Goal: Transaction & Acquisition: Purchase product/service

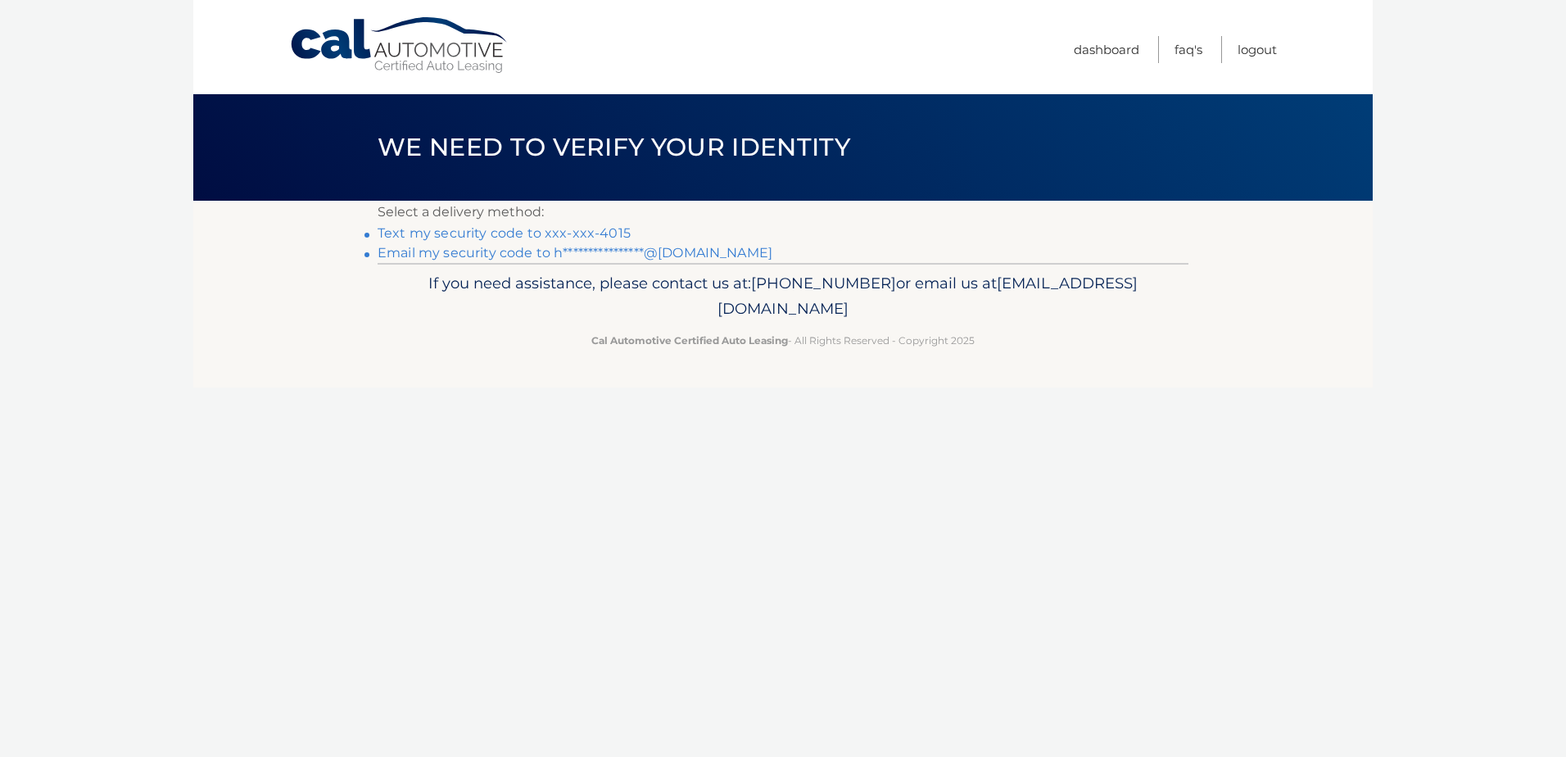
click at [606, 233] on link "Text my security code to xxx-xxx-4015" at bounding box center [504, 233] width 253 height 16
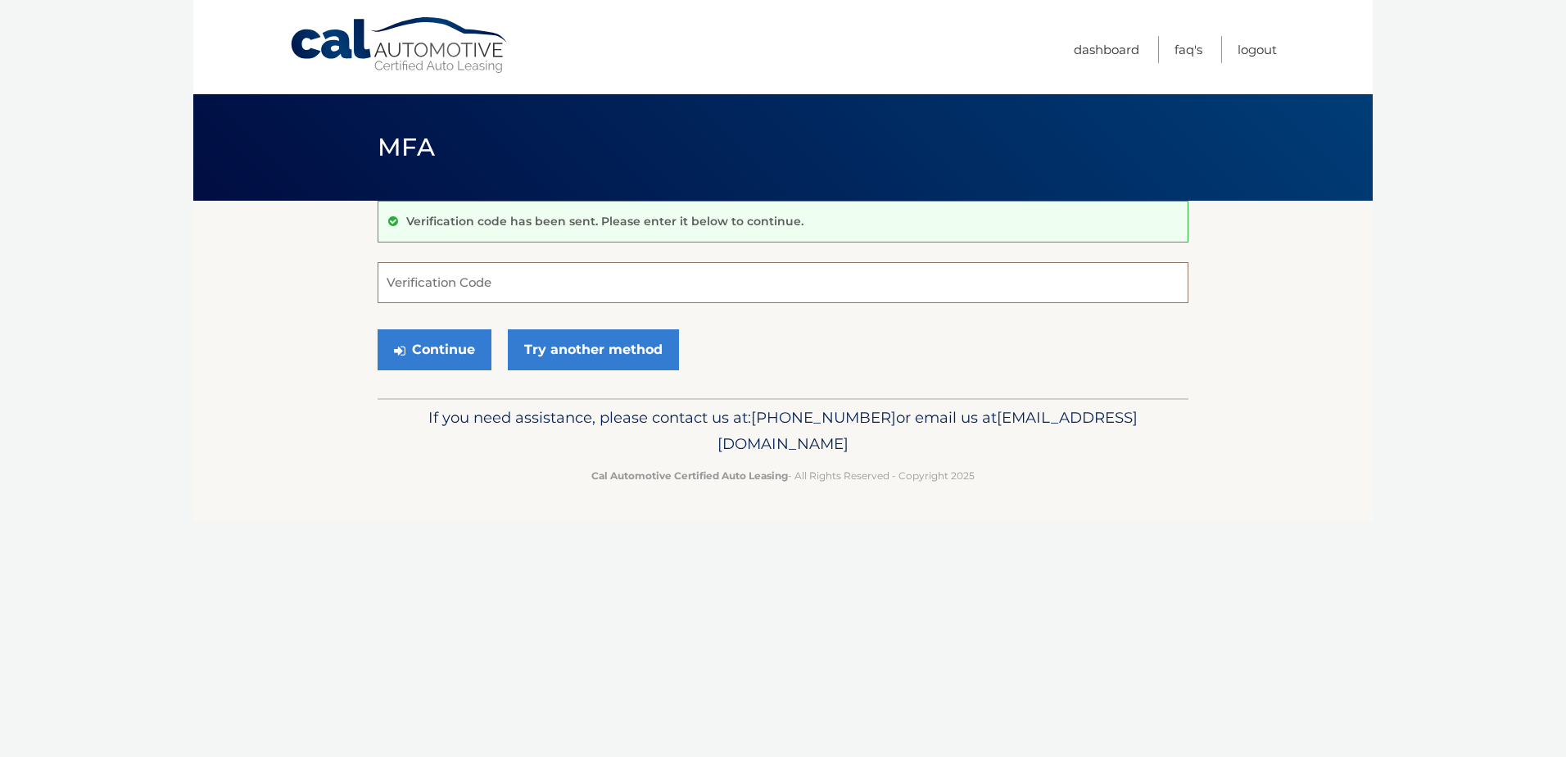
click at [599, 282] on input "Verification Code" at bounding box center [783, 282] width 811 height 41
type input "769554"
click at [446, 351] on button "Continue" at bounding box center [435, 349] width 114 height 41
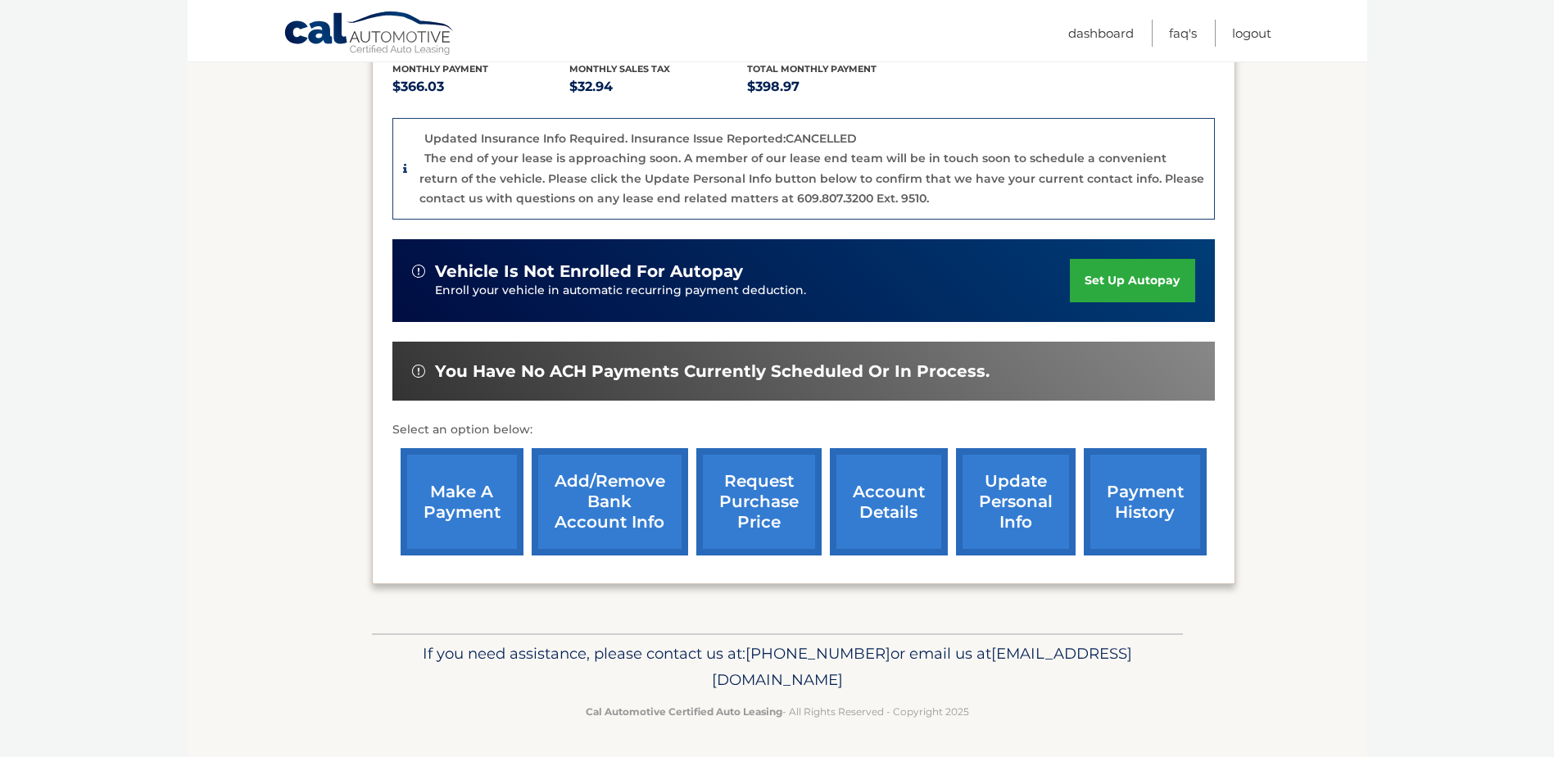
scroll to position [357, 0]
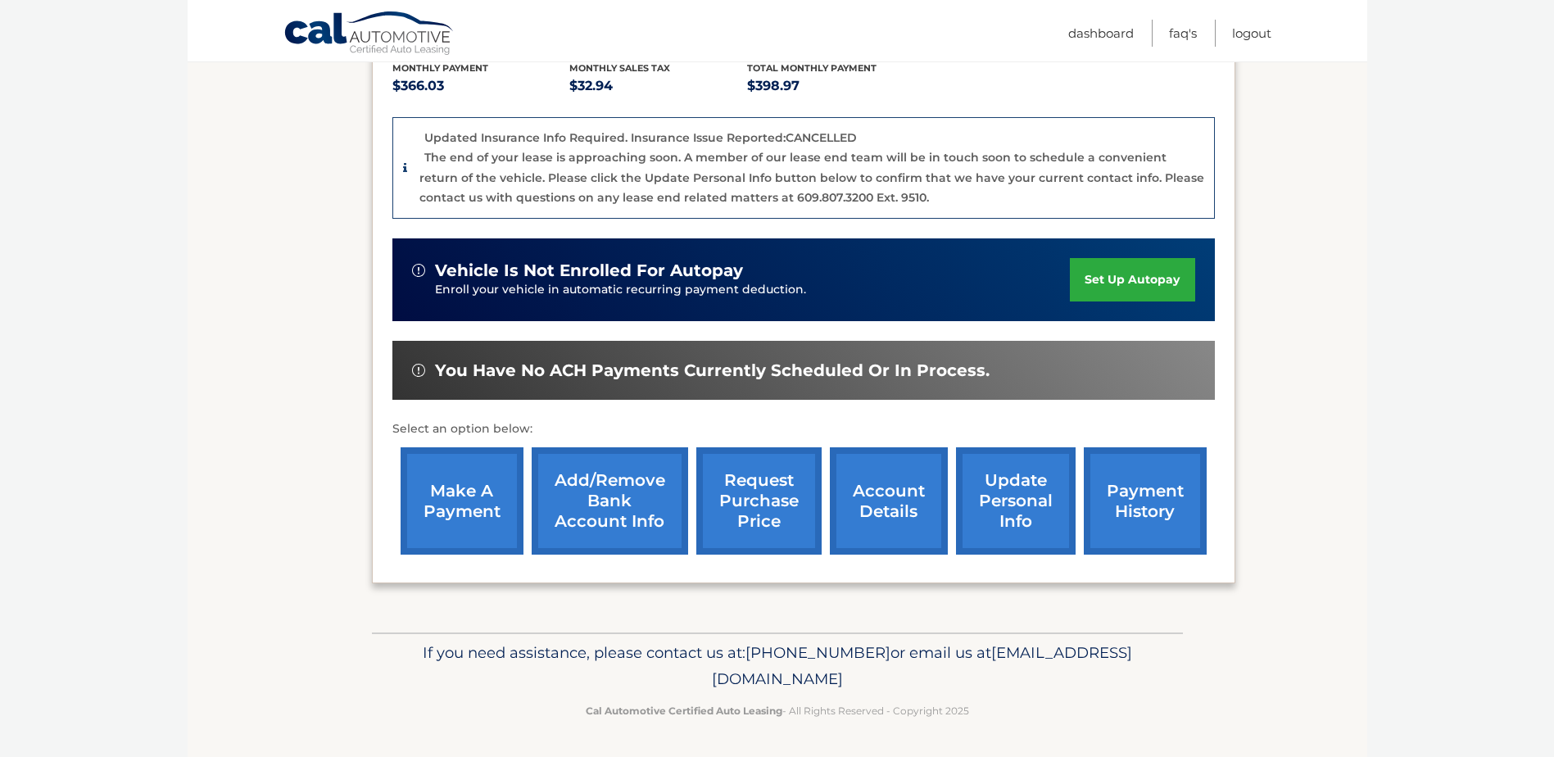
click at [447, 491] on link "make a payment" at bounding box center [461, 500] width 123 height 107
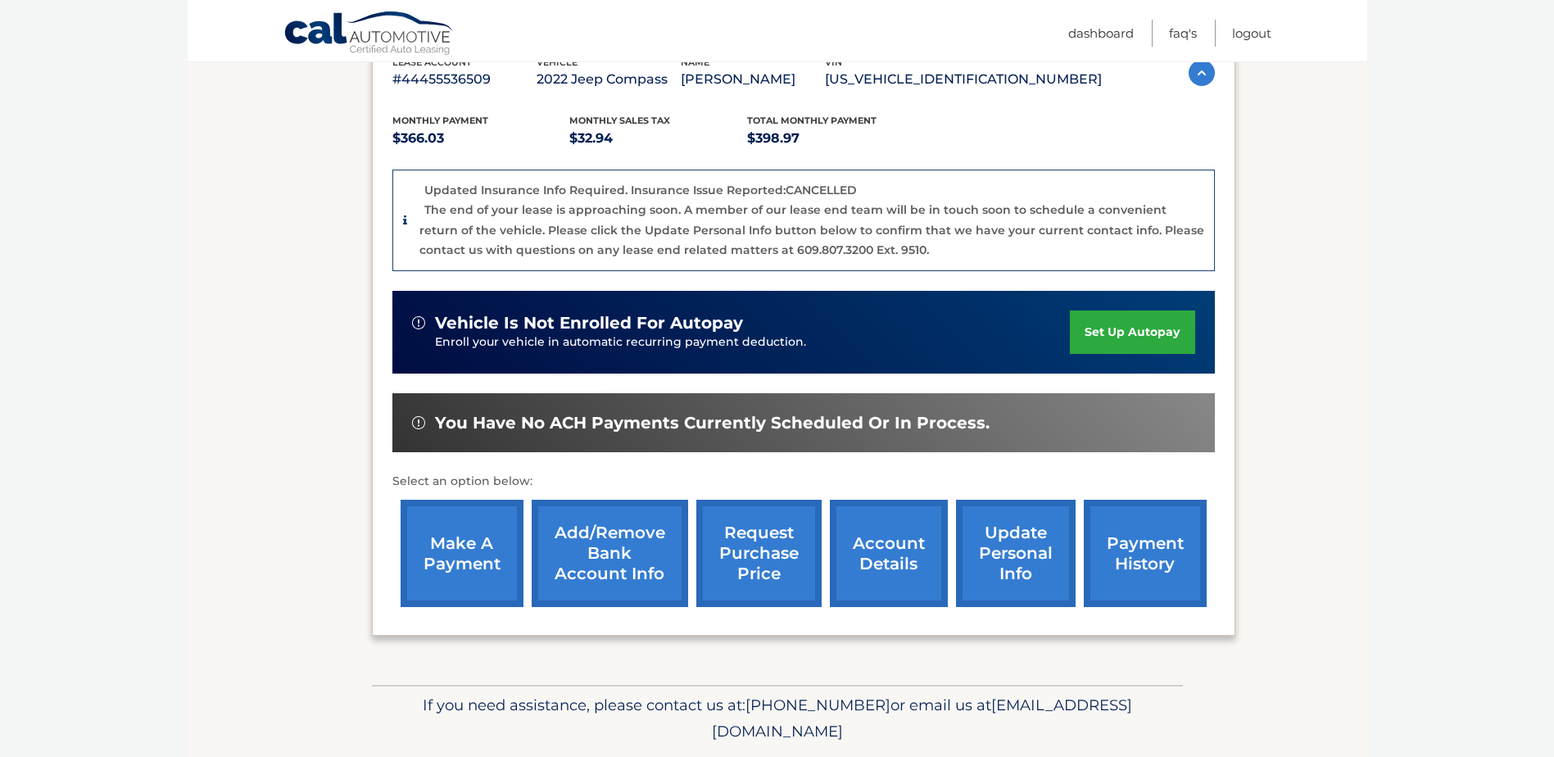
scroll to position [275, 0]
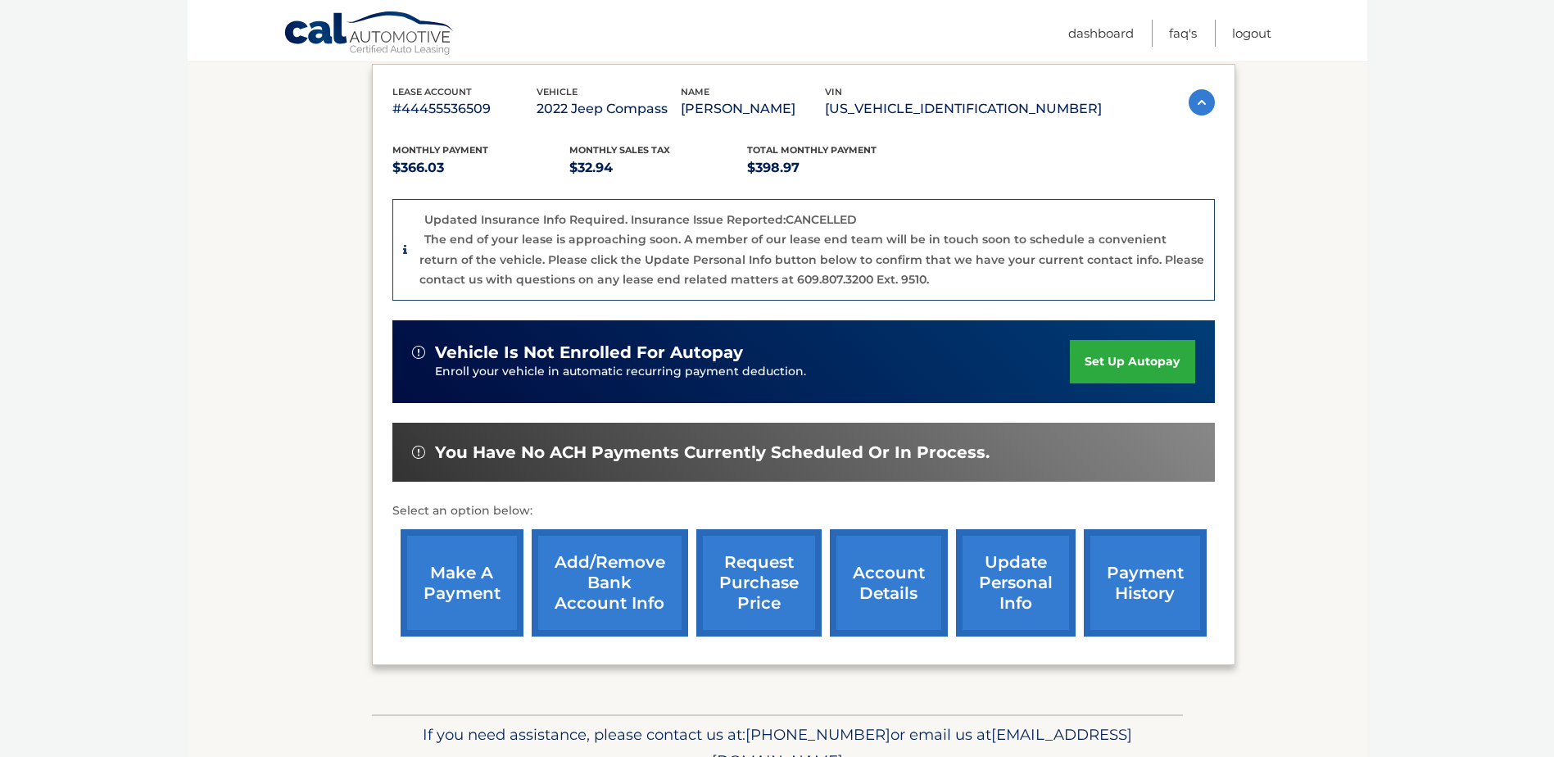
click at [476, 554] on link "make a payment" at bounding box center [461, 582] width 123 height 107
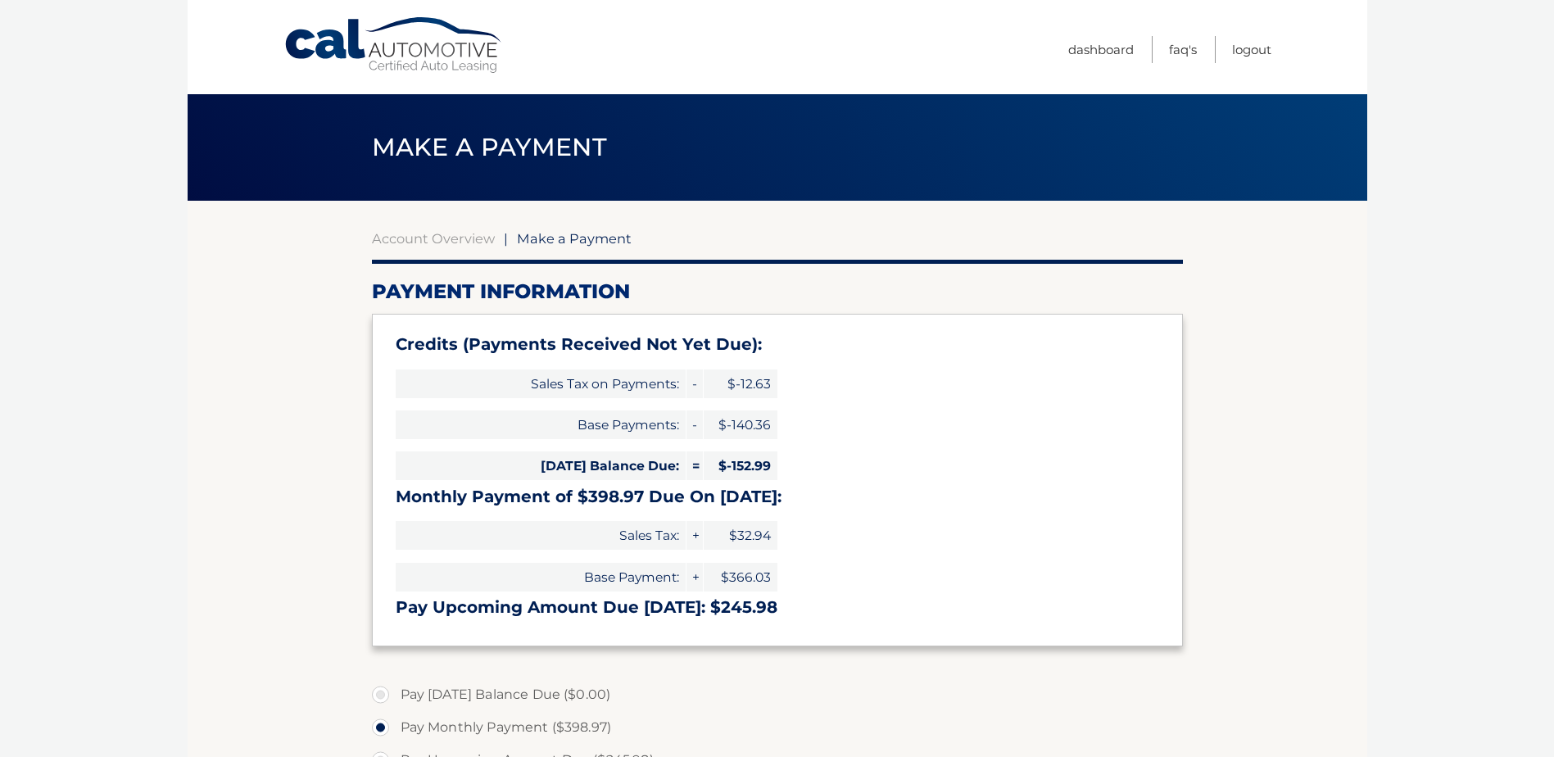
select select "NTQ0ZDM3ZTUtNGMxZS00NTViLTk3NGMtMmNmYzRmYWI0NTBk"
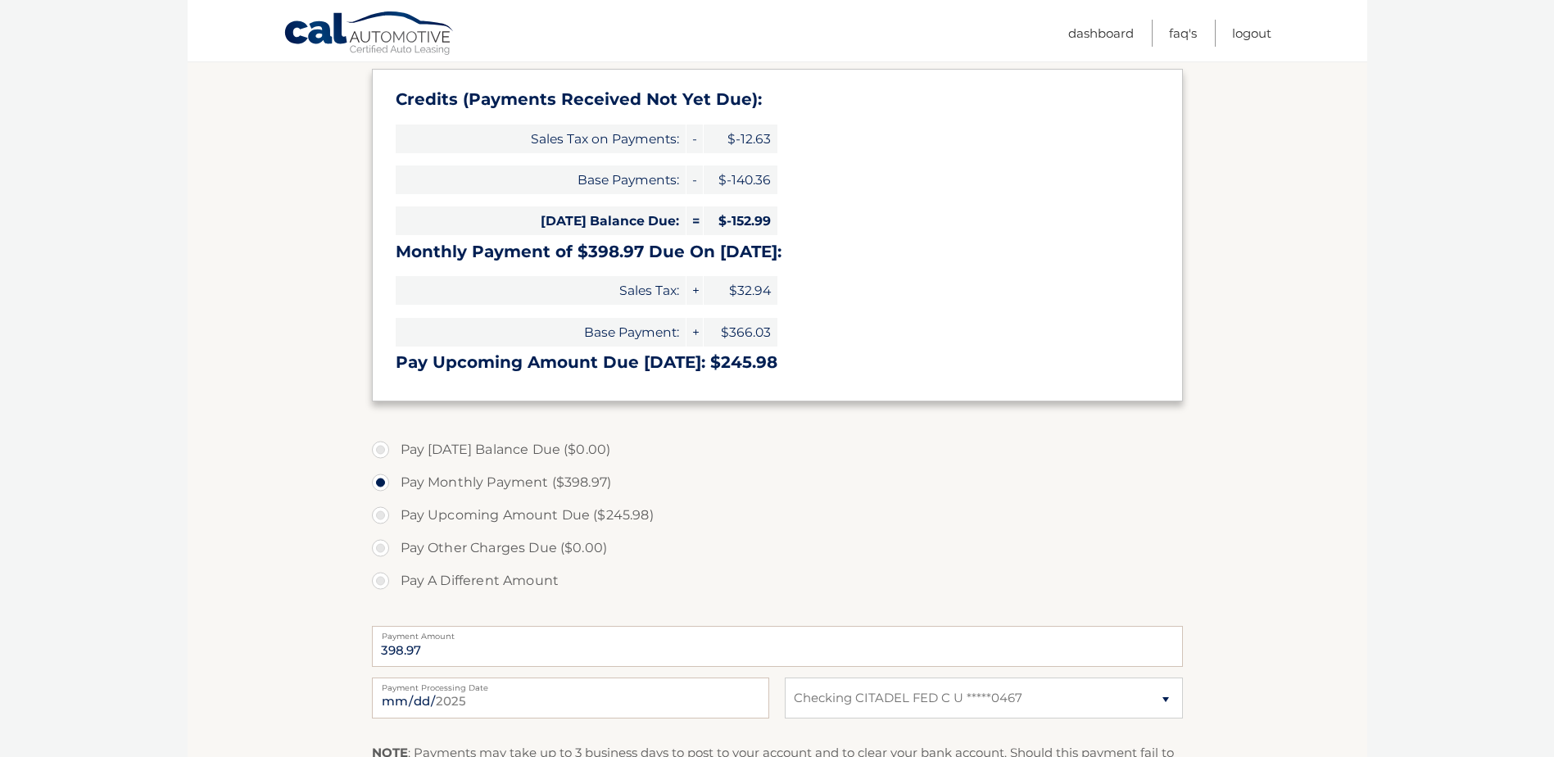
scroll to position [246, 0]
click at [382, 585] on label "Pay A Different Amount" at bounding box center [777, 579] width 811 height 33
click at [382, 585] on input "Pay A Different Amount" at bounding box center [386, 576] width 16 height 26
radio input "true"
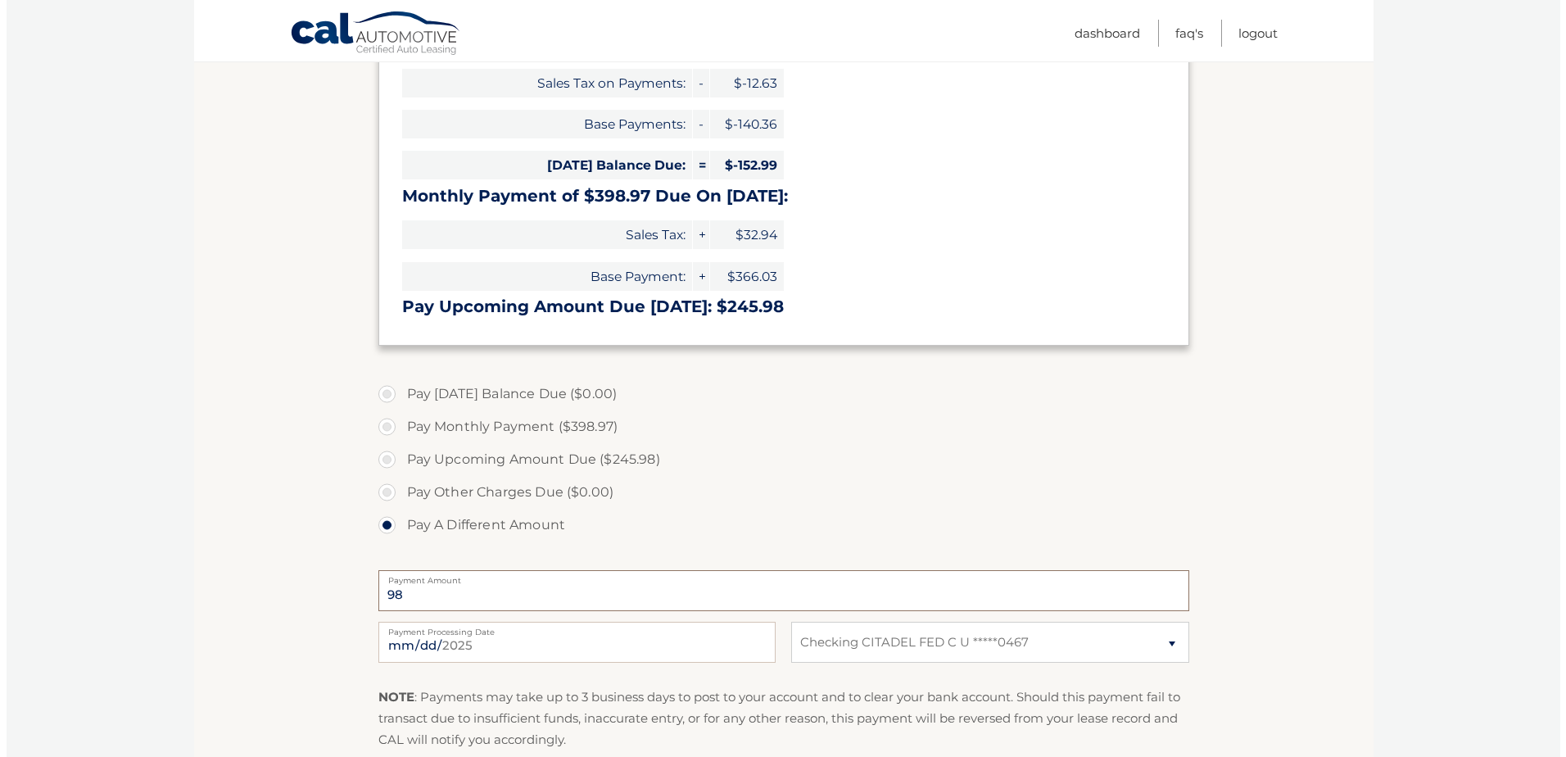
scroll to position [409, 0]
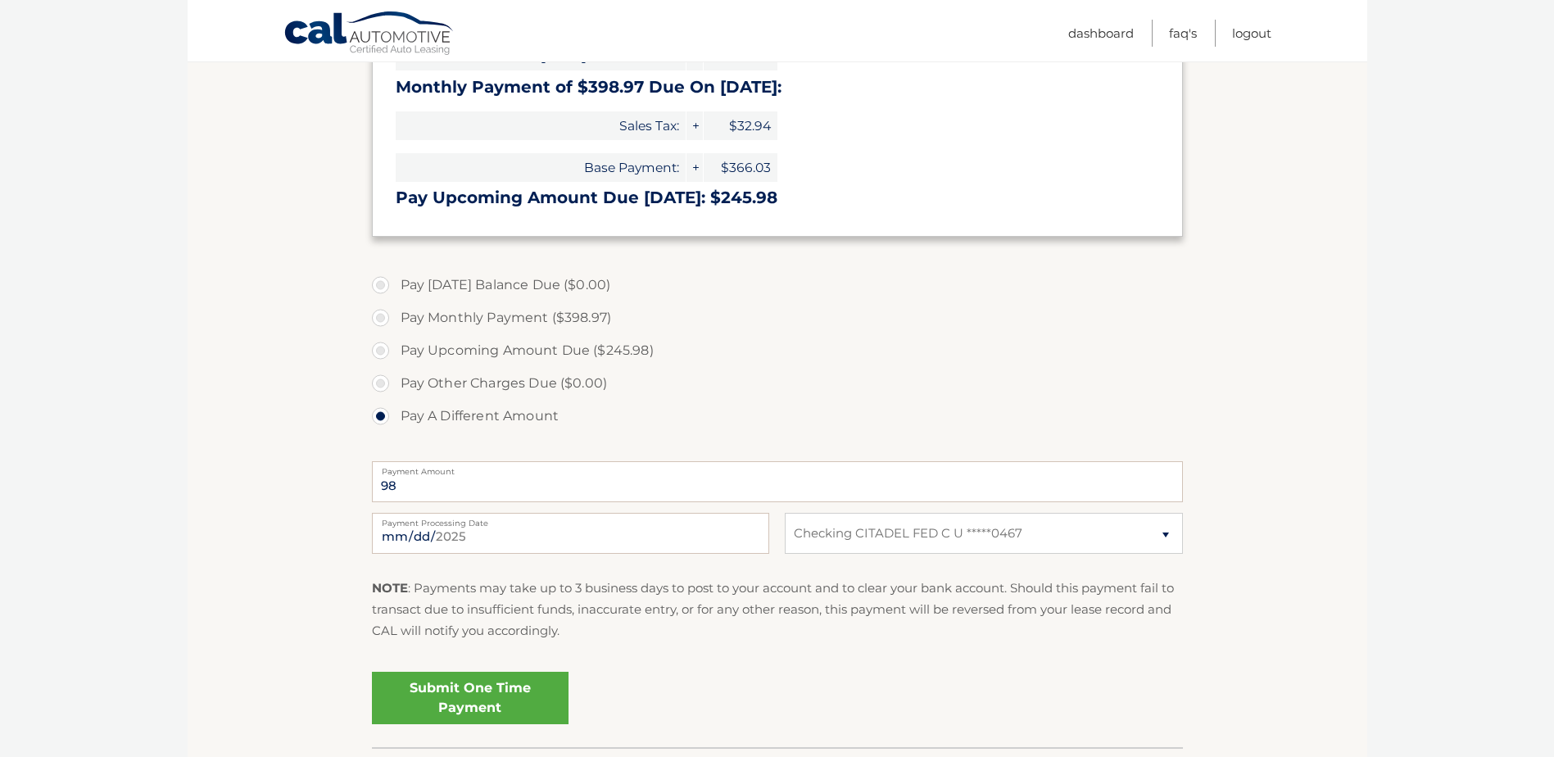
click at [477, 698] on link "Submit One Time Payment" at bounding box center [470, 698] width 197 height 52
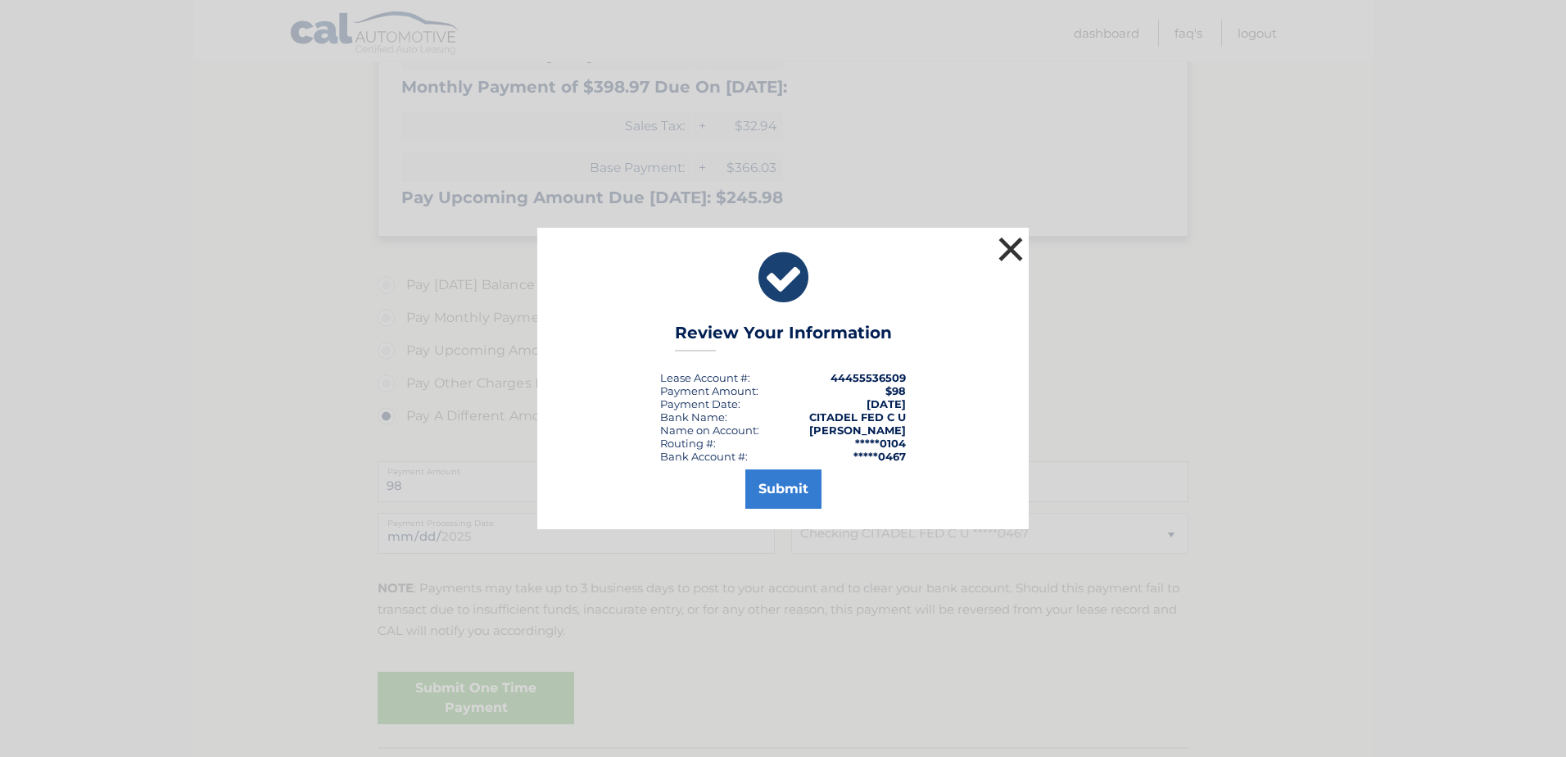
click at [1014, 251] on button "×" at bounding box center [1010, 249] width 33 height 33
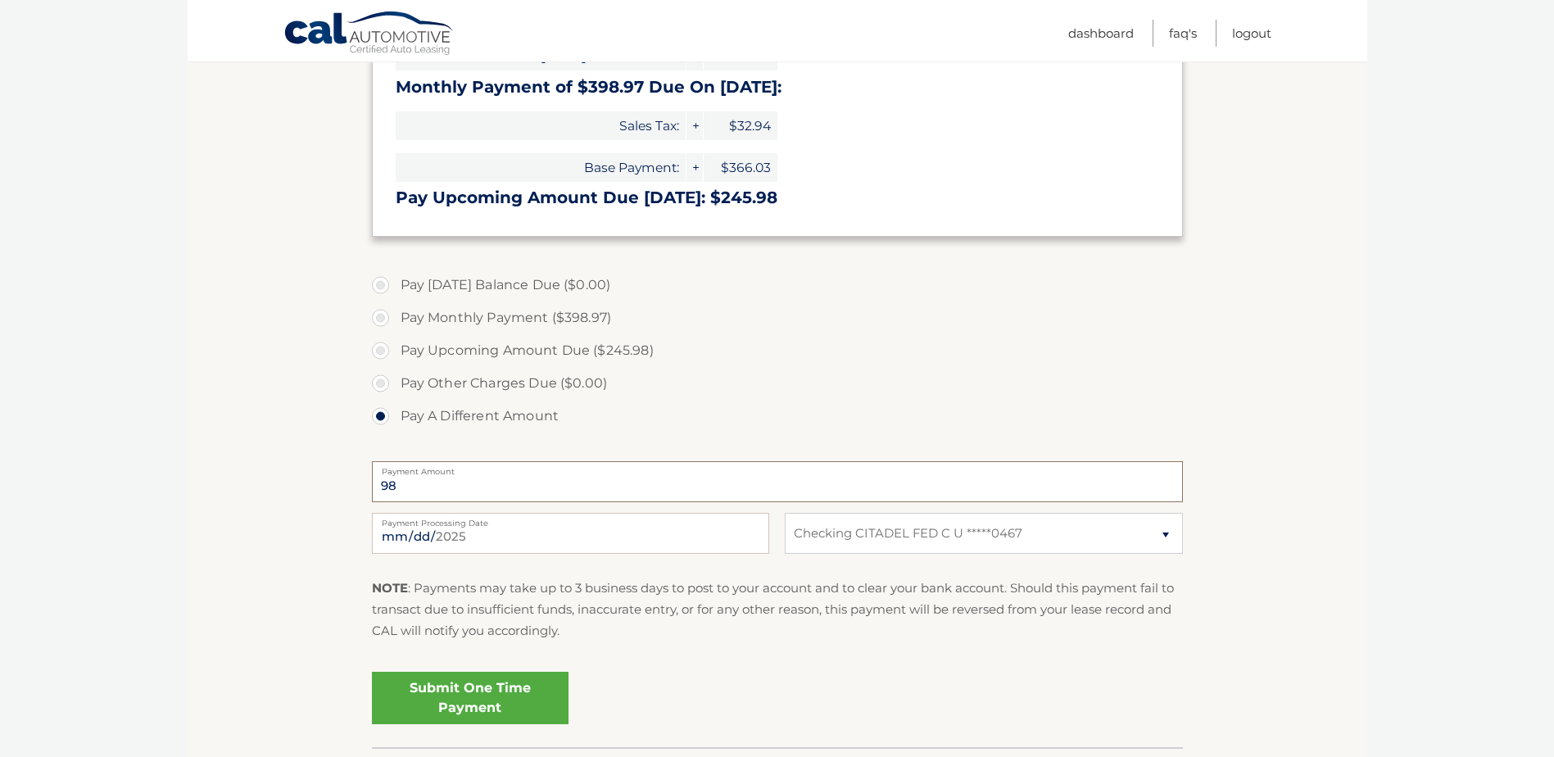
click at [526, 494] on input "98" at bounding box center [777, 481] width 811 height 41
click at [525, 493] on input "98" at bounding box center [777, 481] width 811 height 41
type input "9"
type input "100.00"
click at [468, 686] on link "Submit One Time Payment" at bounding box center [470, 698] width 197 height 52
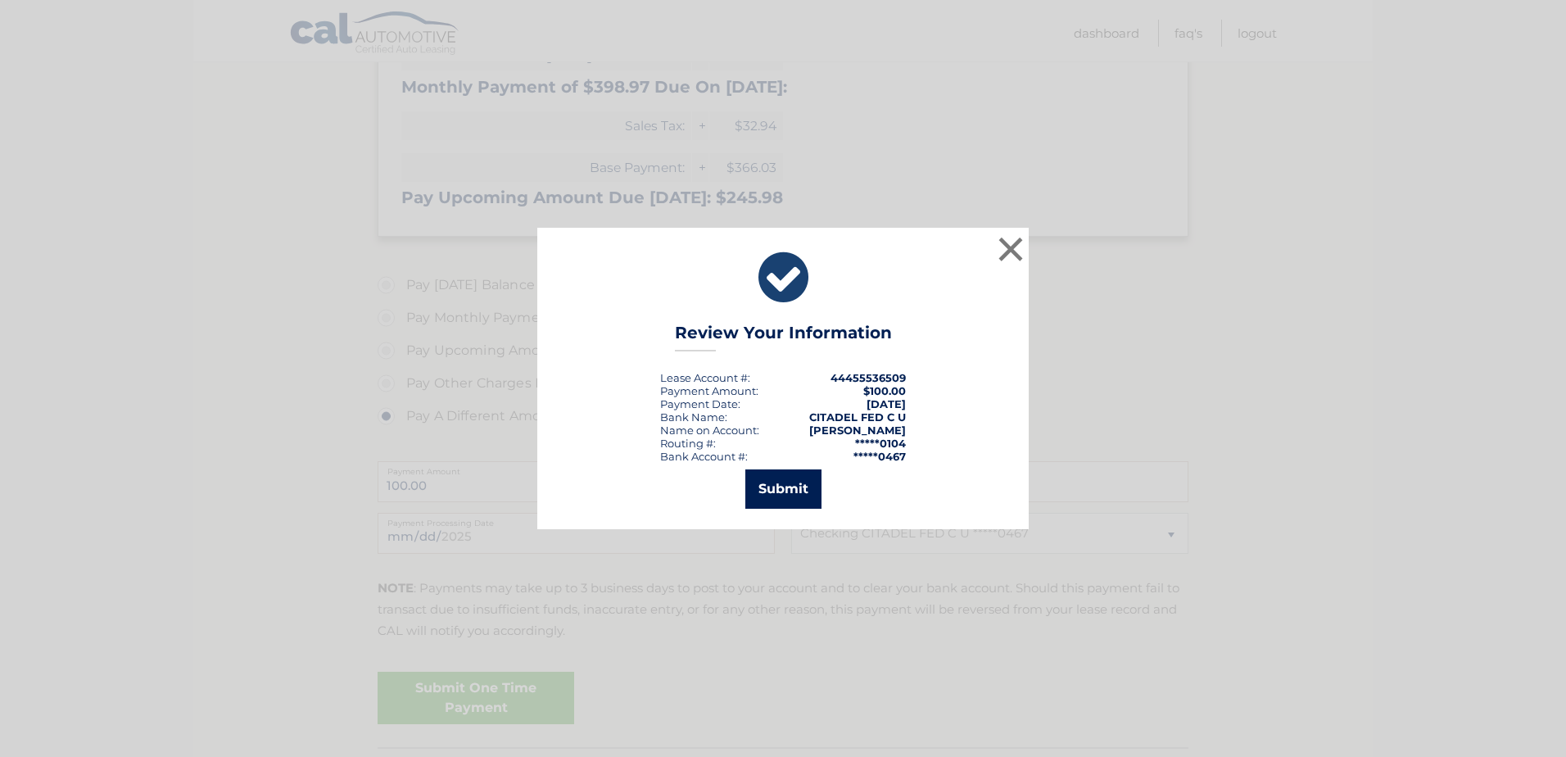
click at [774, 489] on button "Submit" at bounding box center [783, 488] width 76 height 39
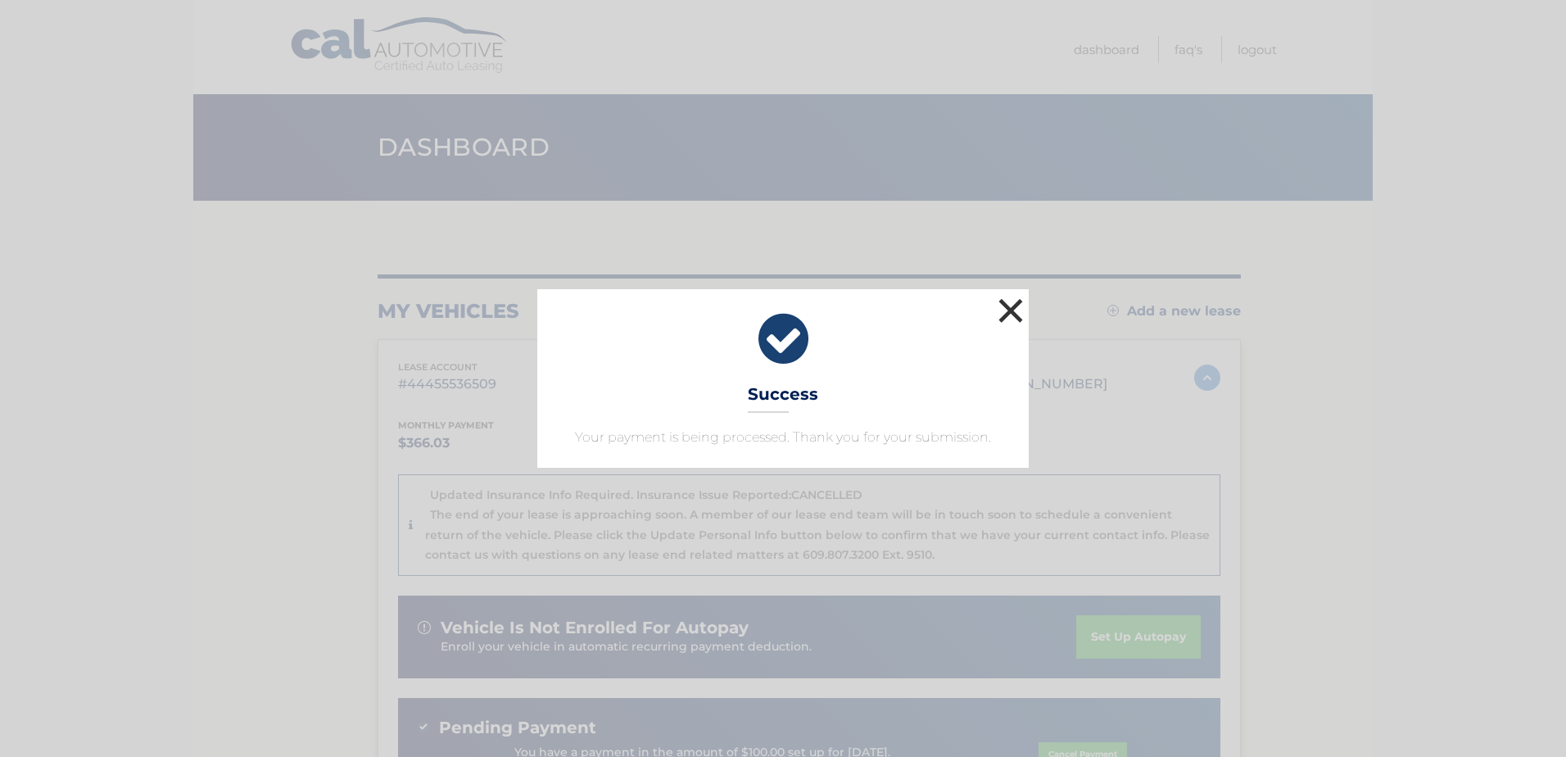
click at [1016, 317] on button "×" at bounding box center [1010, 310] width 33 height 33
